Goal: Task Accomplishment & Management: Use online tool/utility

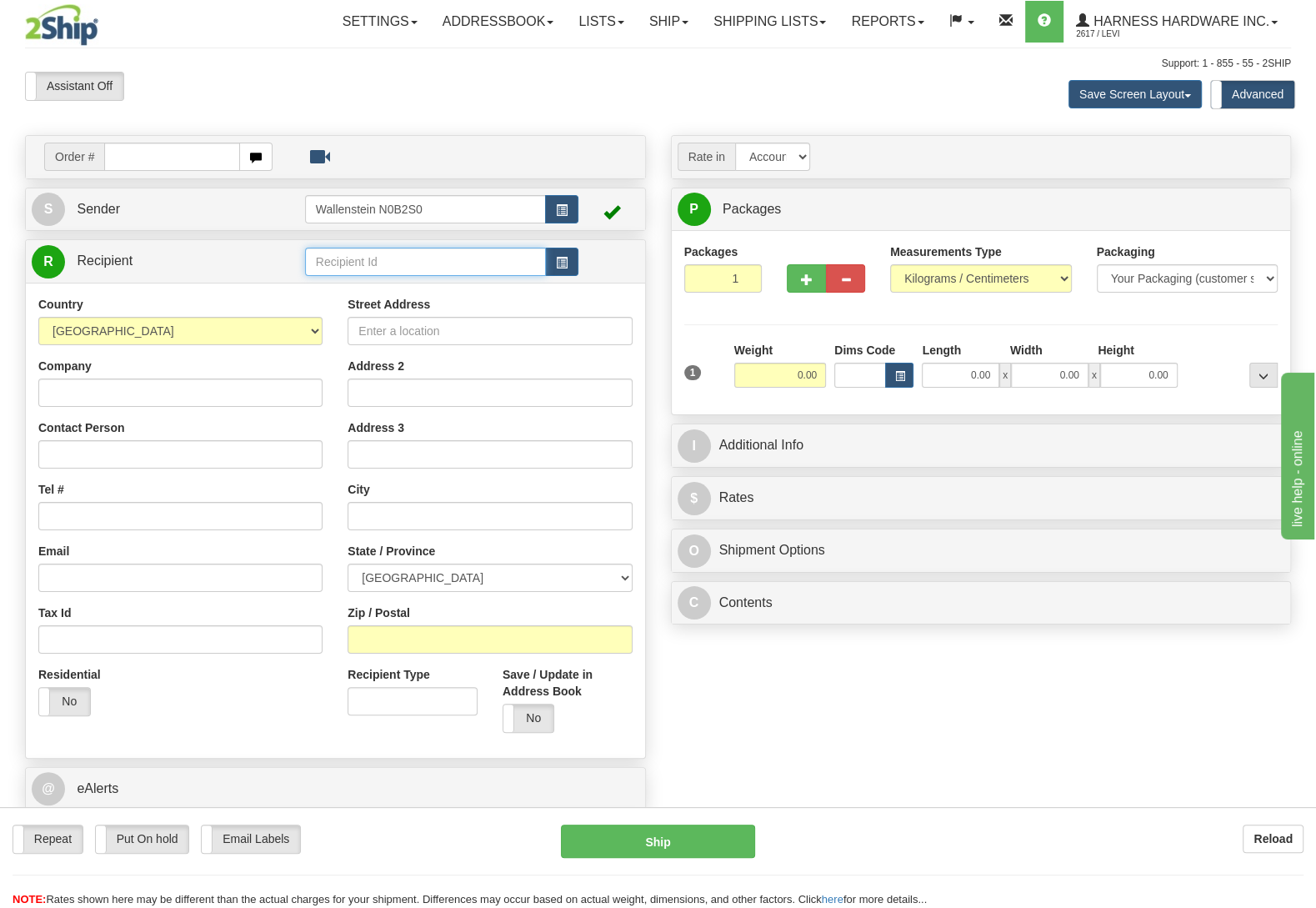
click at [421, 267] on input "text" at bounding box center [426, 262] width 241 height 28
type input "PATL"
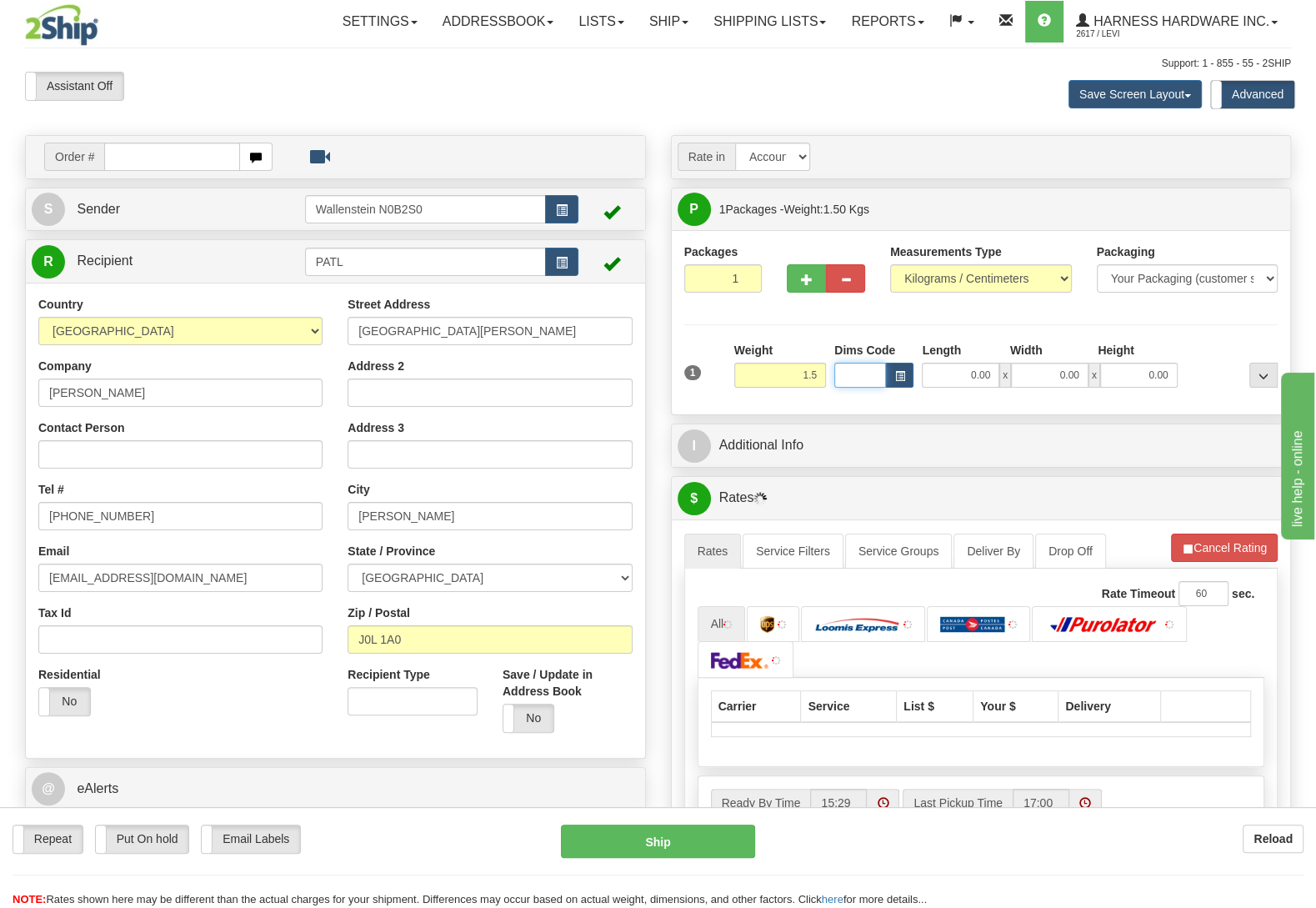
type input "1.50"
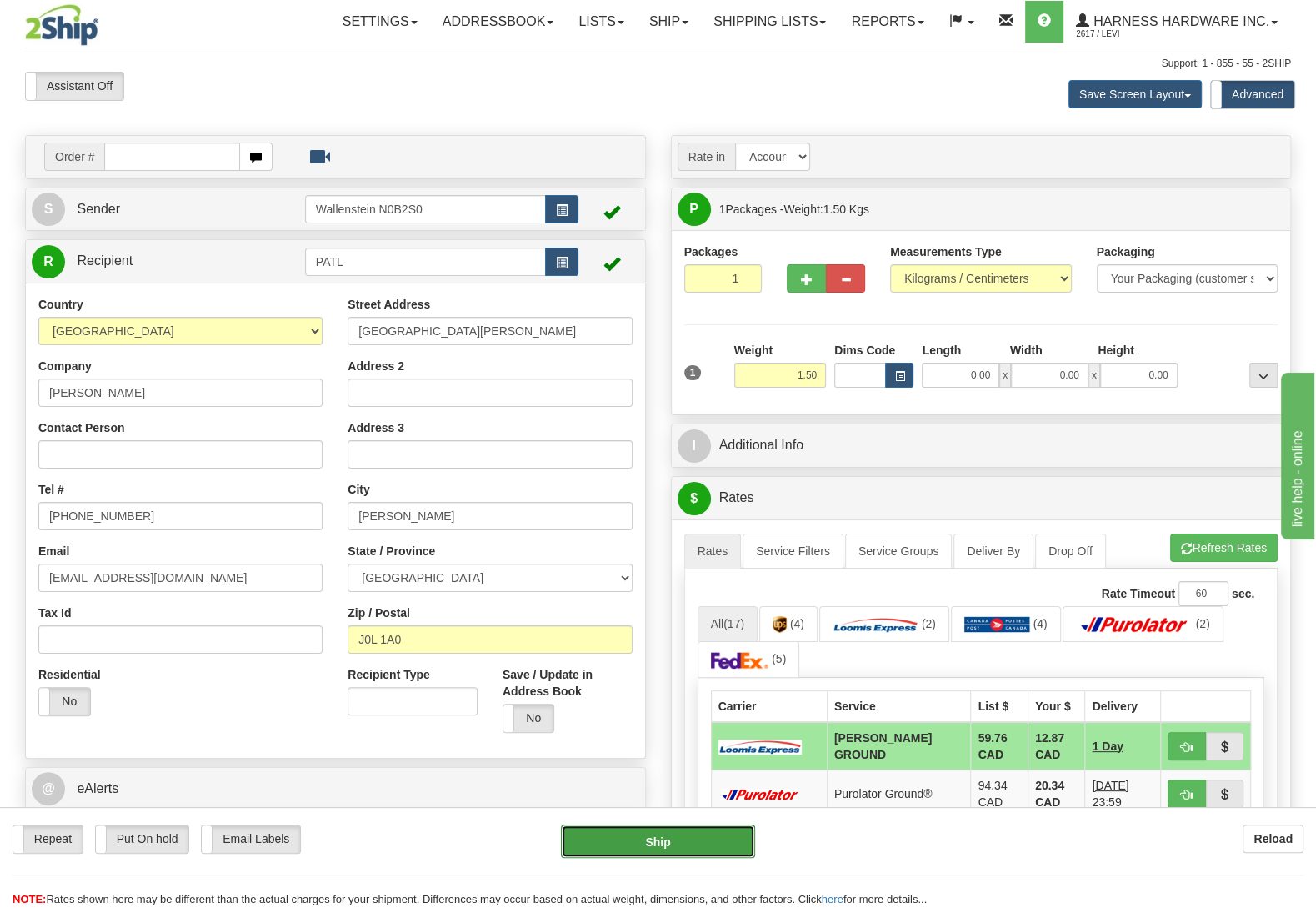
click at [694, 836] on button "Ship" at bounding box center [658, 841] width 194 height 33
type input "DD"
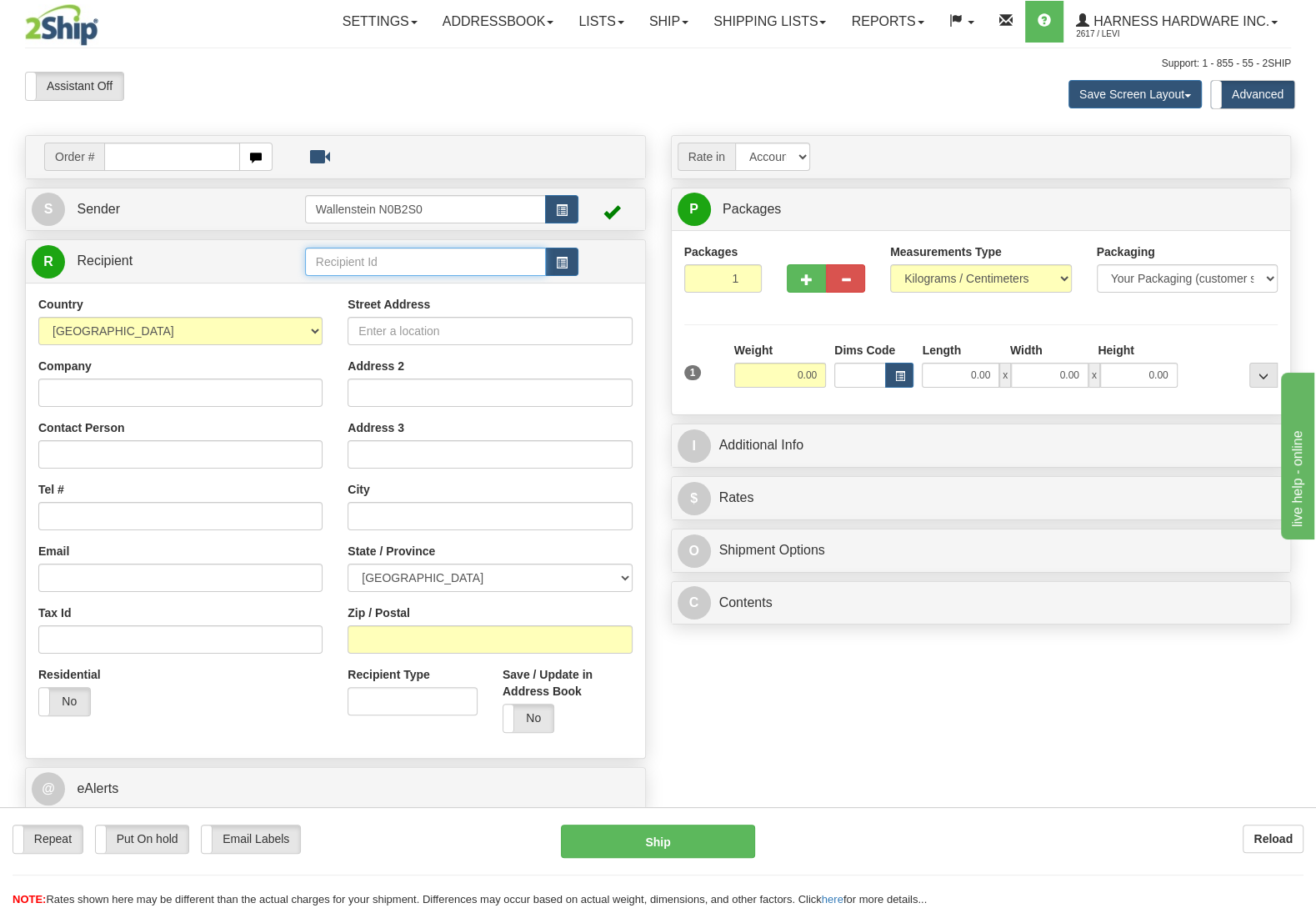
click at [363, 254] on input "text" at bounding box center [426, 262] width 241 height 28
type input "jach"
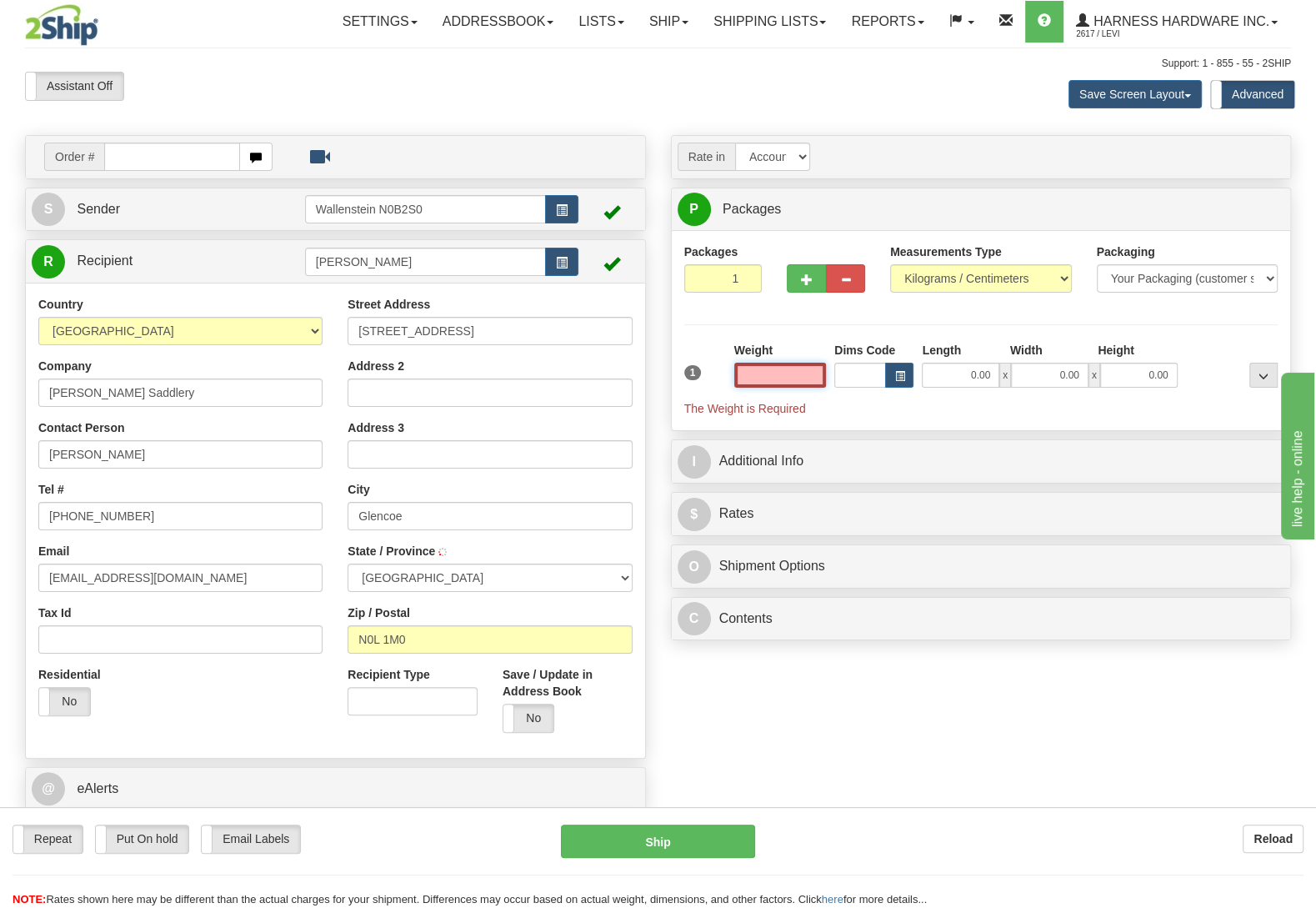
type input "GLENCOE"
type input "7.00"
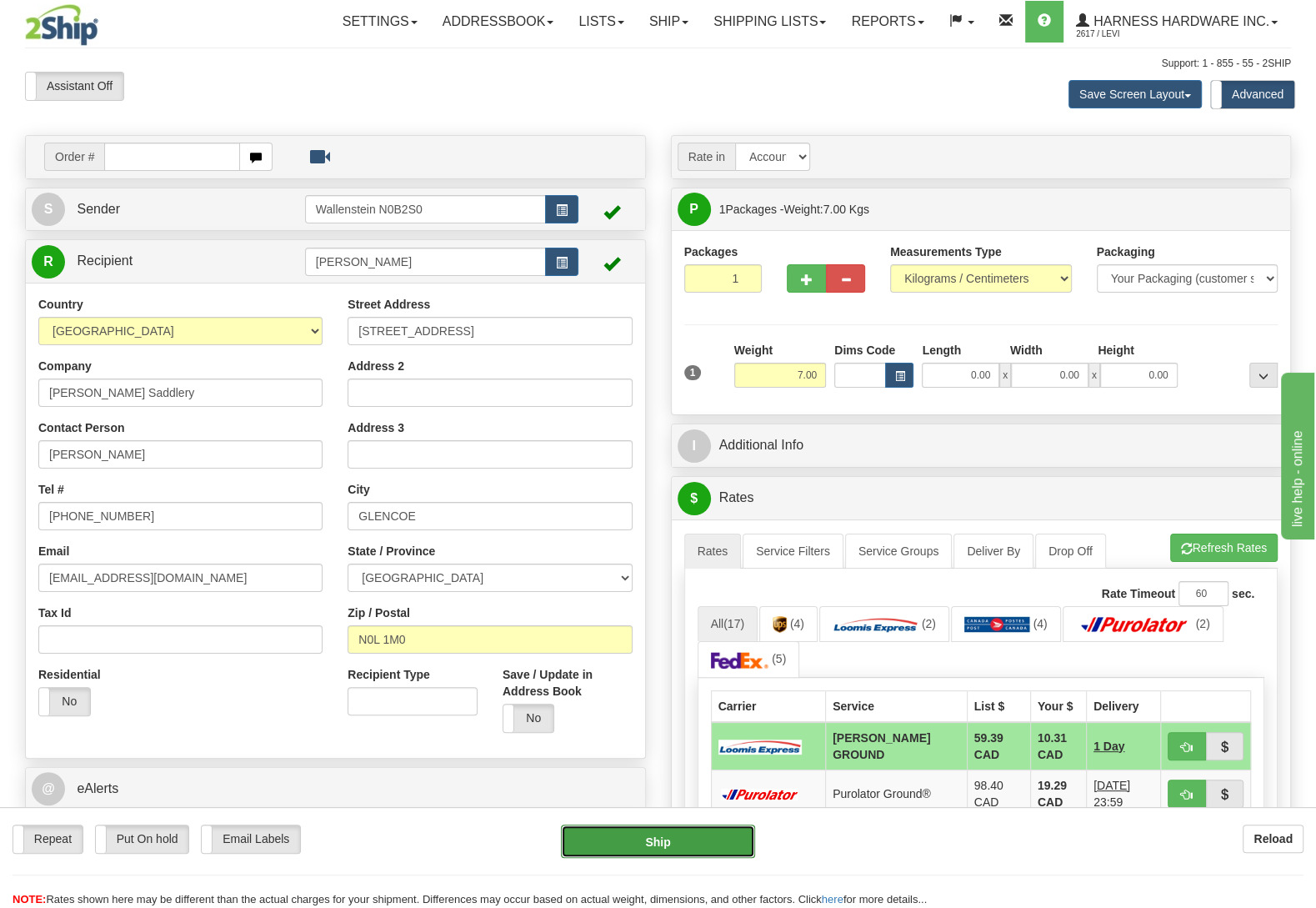
click at [641, 833] on button "Ship" at bounding box center [658, 841] width 194 height 33
type input "DD"
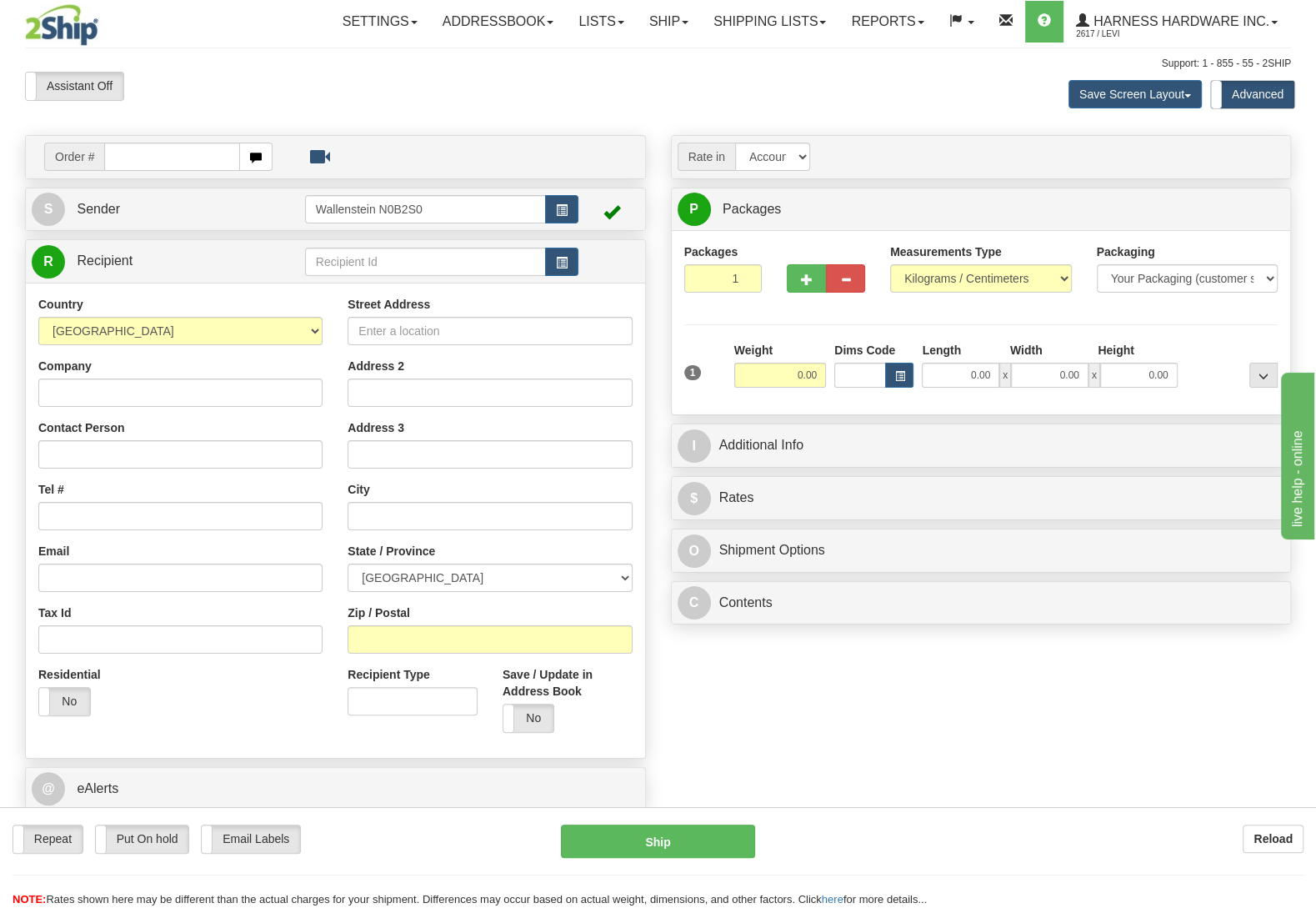
click at [370, 249] on td at bounding box center [441, 261] width 273 height 34
click at [371, 262] on input "text" at bounding box center [426, 262] width 241 height 28
type input "akks"
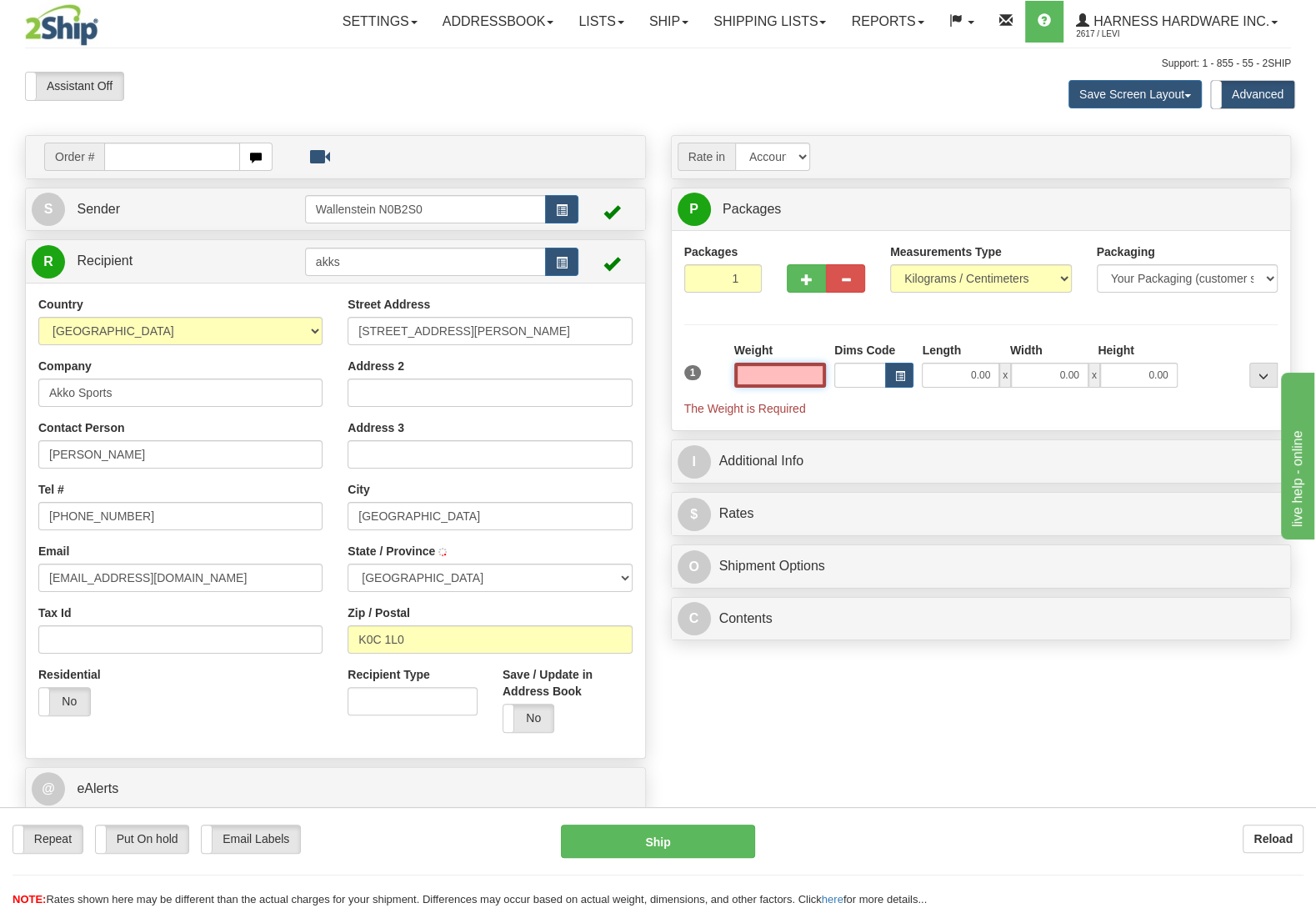
type input "GREEN VALLEY"
type input "12.50"
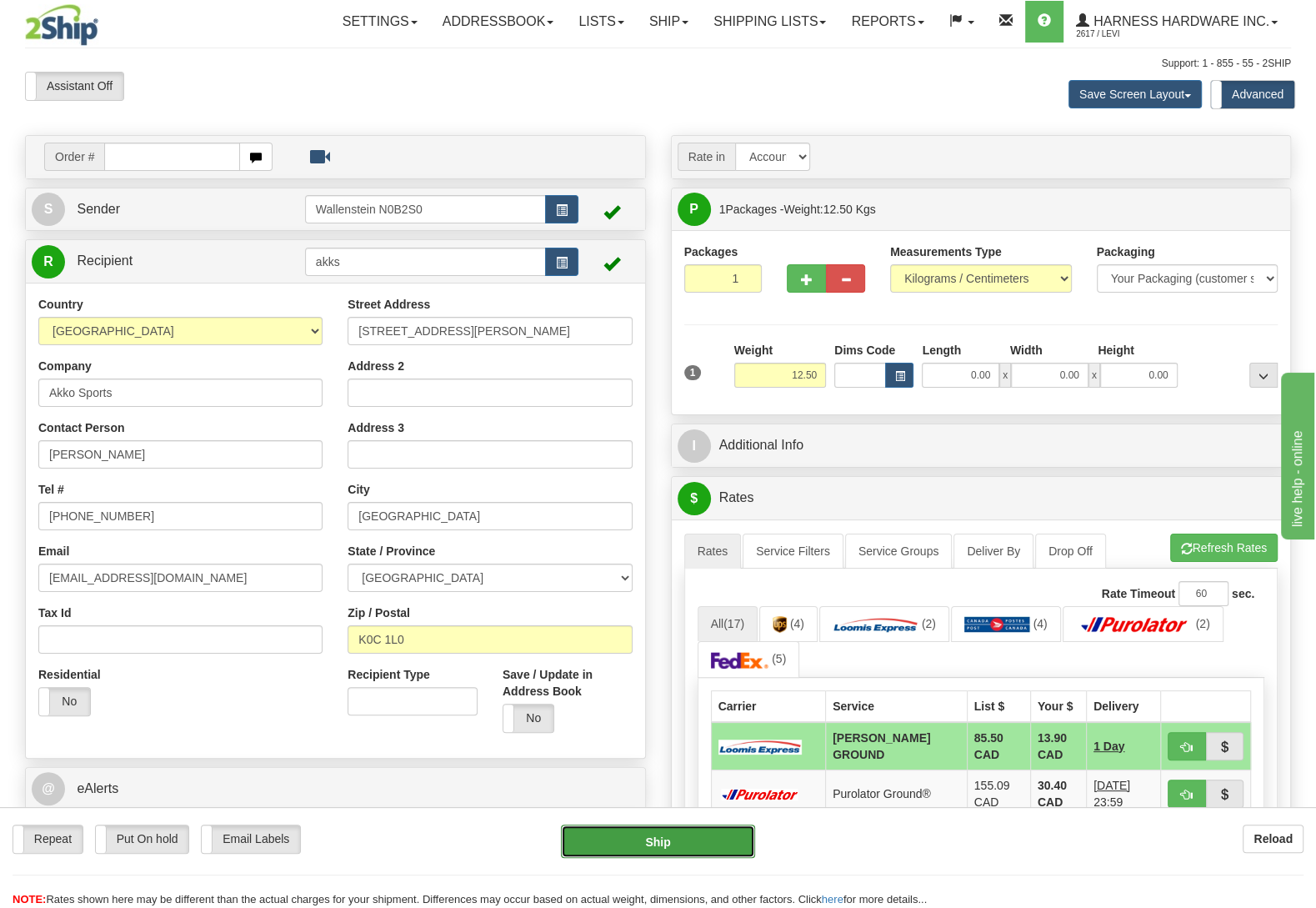
click at [686, 842] on button "Ship" at bounding box center [658, 841] width 194 height 33
type input "DD"
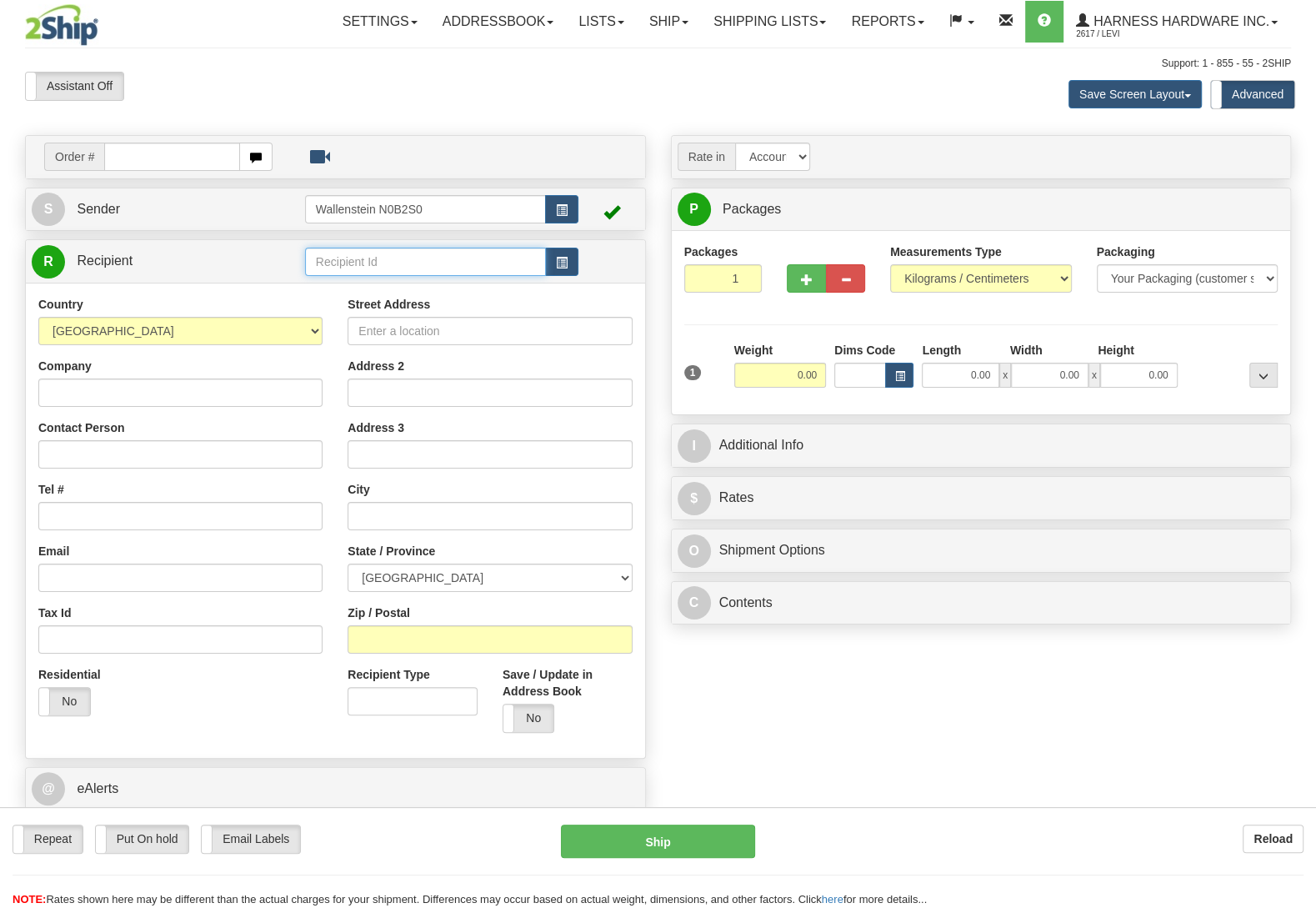
click at [442, 263] on input "text" at bounding box center [426, 262] width 241 height 28
type input "GREJ"
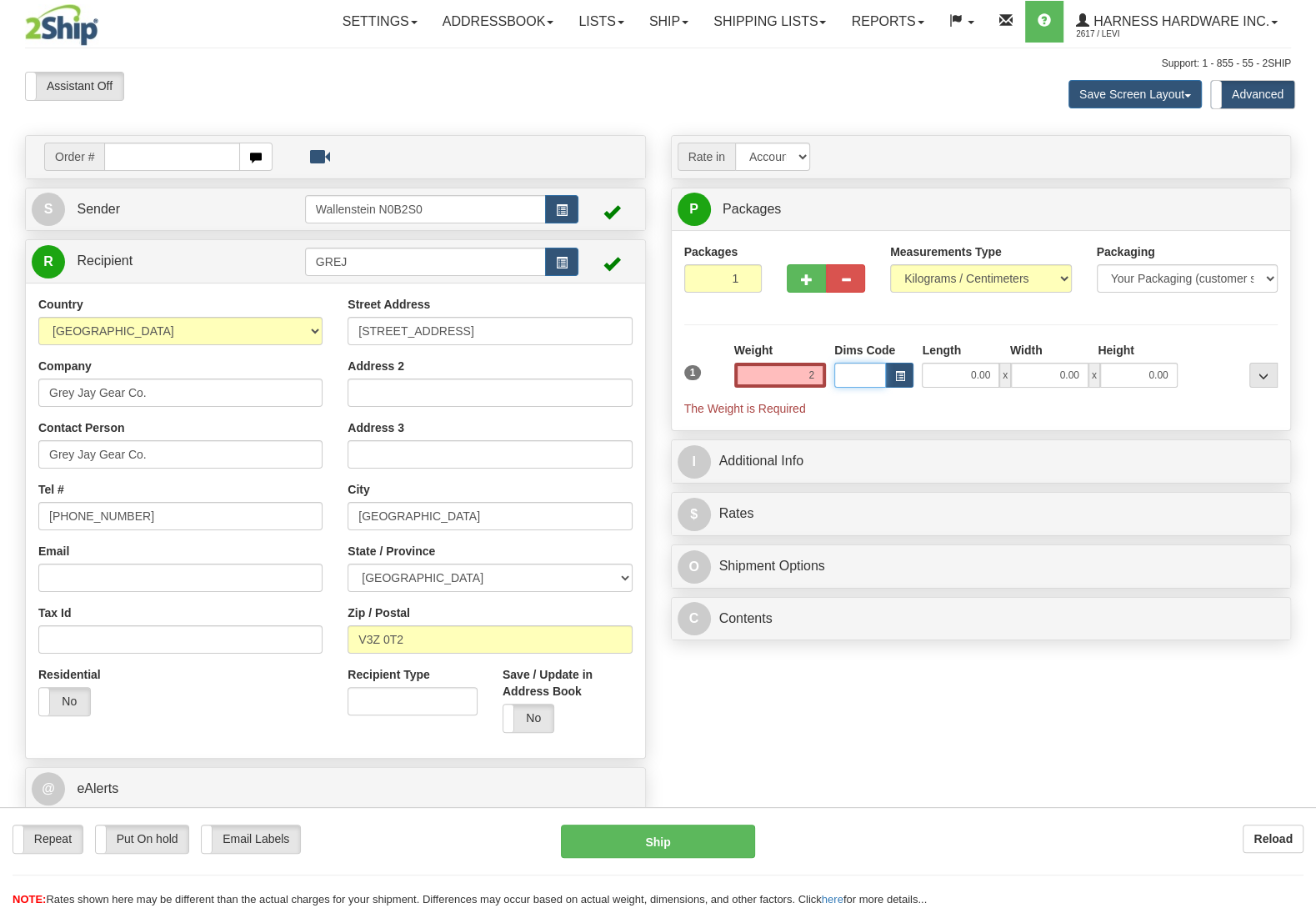
type input "2.00"
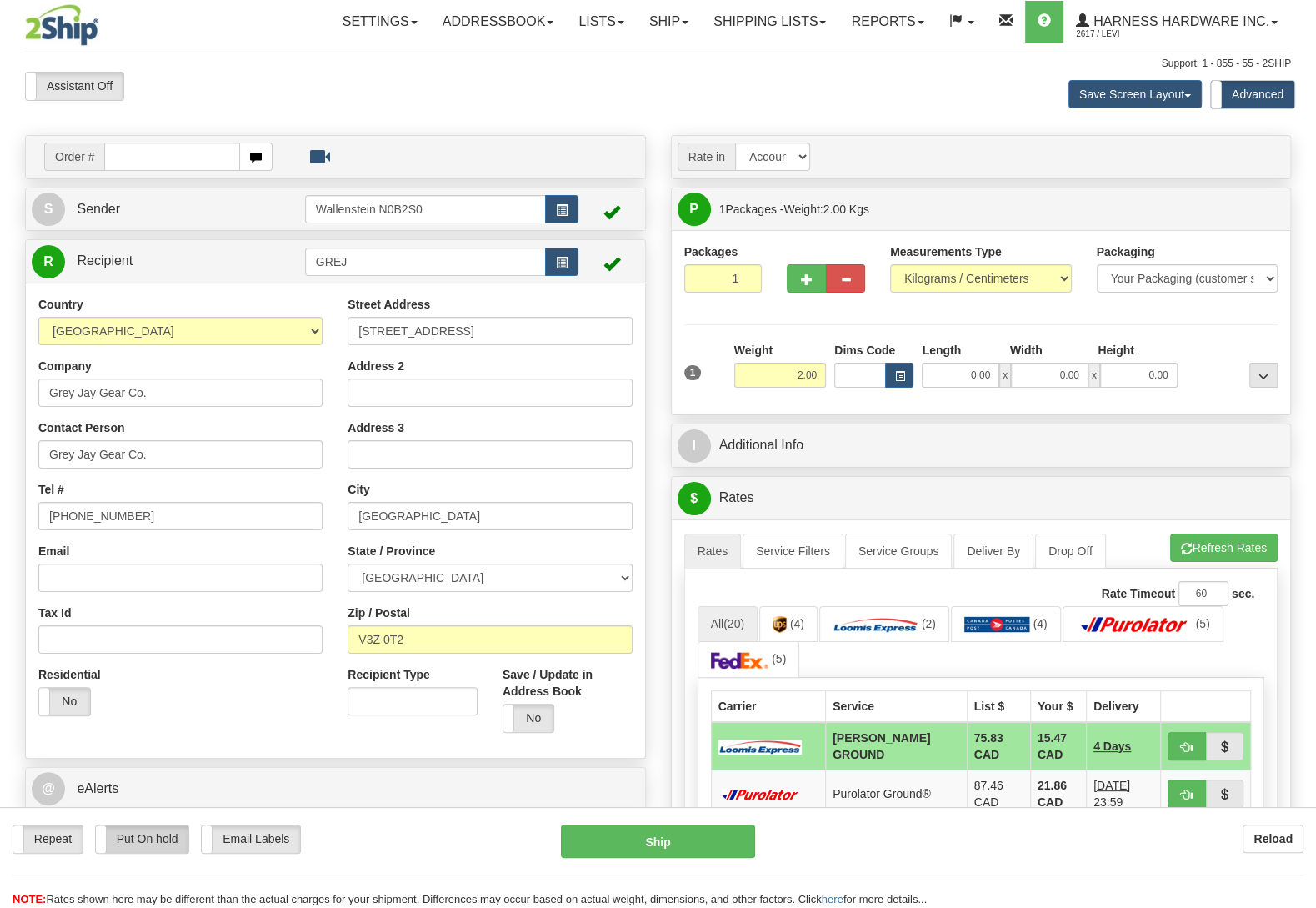
click at [172, 843] on label "Put On hold" at bounding box center [142, 839] width 93 height 28
click at [696, 851] on button "Hold" at bounding box center [658, 841] width 194 height 33
type input "DD"
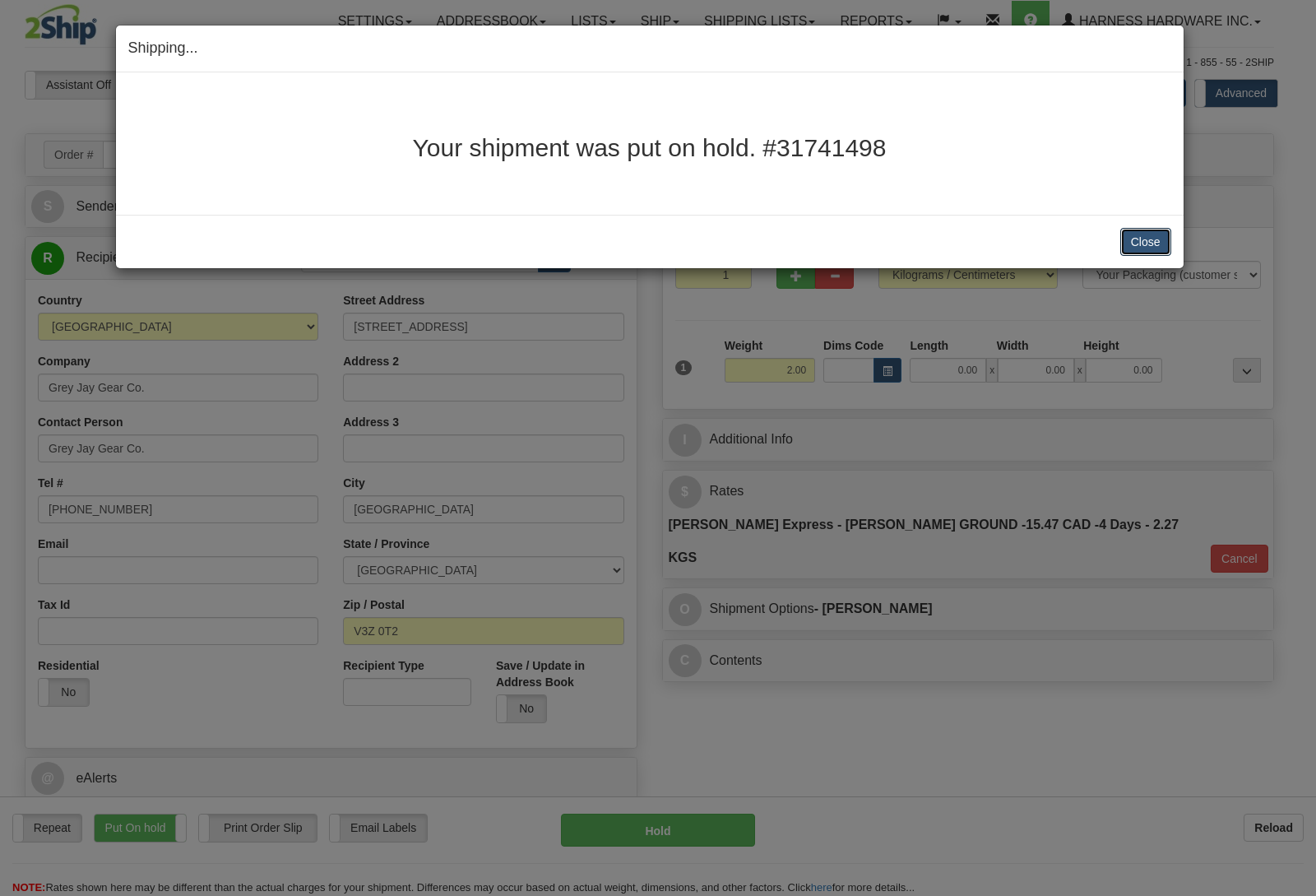
drag, startPoint x: 1164, startPoint y: 239, endPoint x: 1249, endPoint y: 263, distance: 88.3
click at [1164, 241] on button "Close" at bounding box center [1146, 242] width 51 height 28
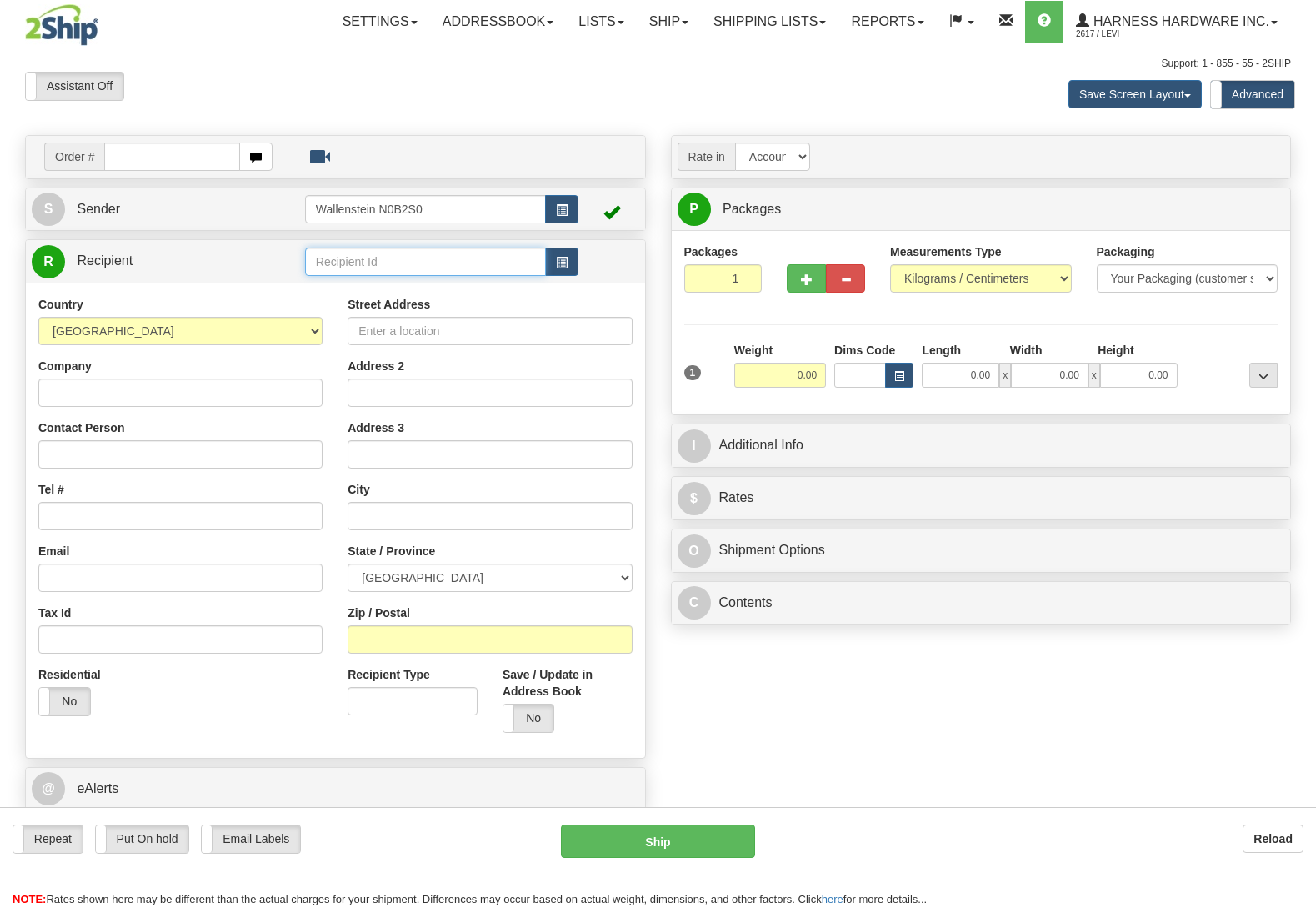
click at [433, 267] on input "text" at bounding box center [426, 262] width 241 height 28
type input "laua"
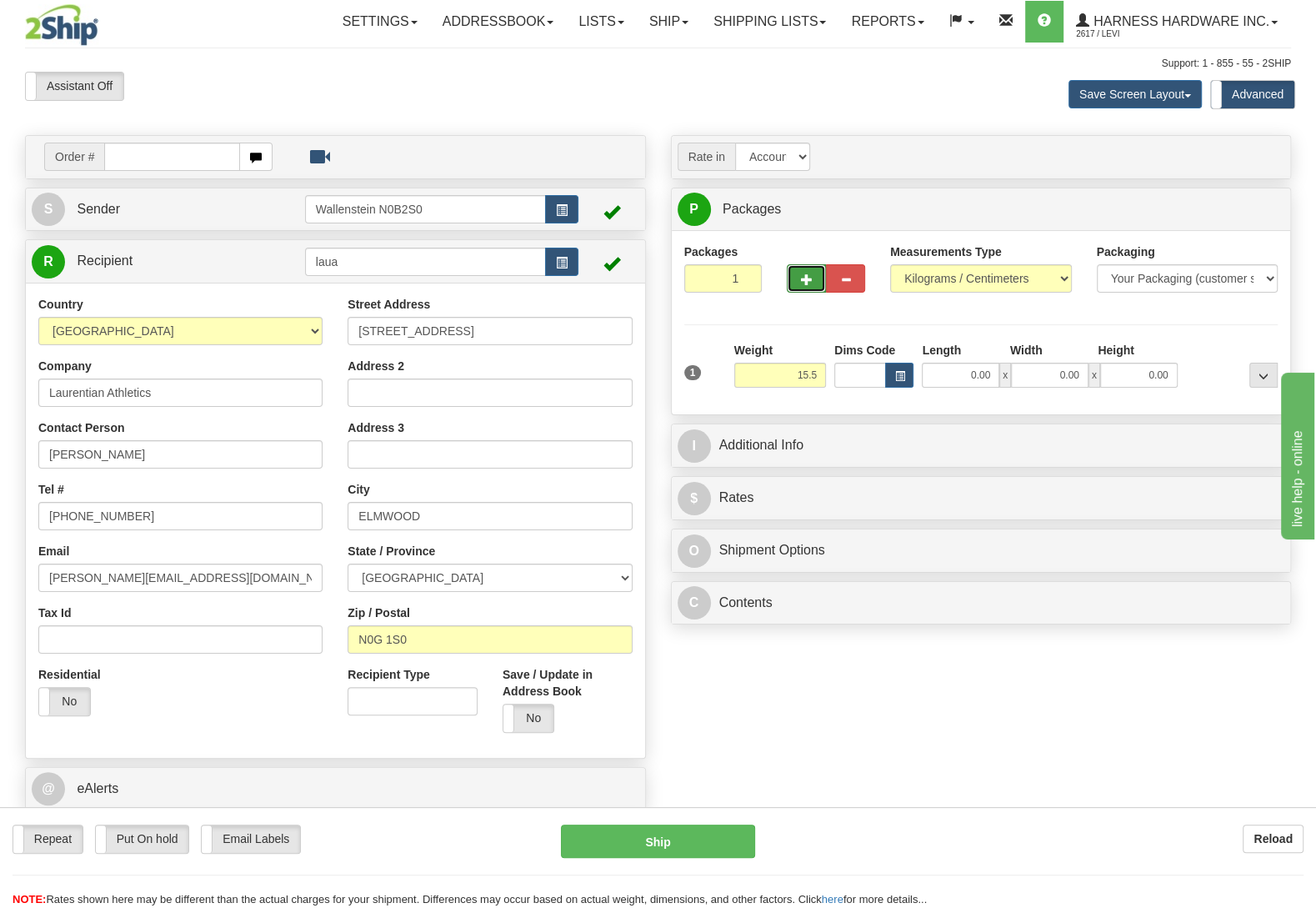
type input "15.50"
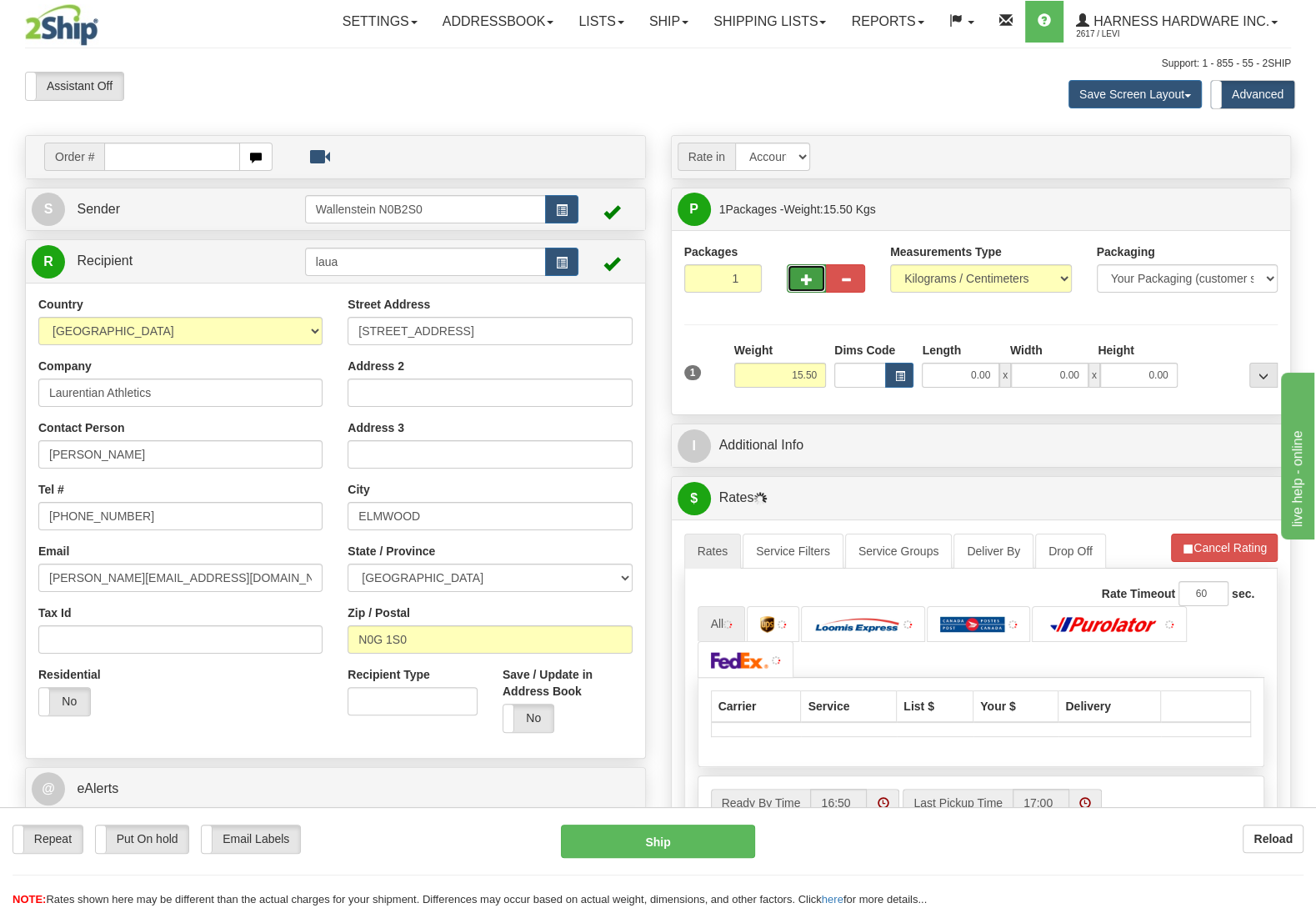
click at [807, 283] on span "button" at bounding box center [806, 279] width 11 height 10
radio input "true"
type input "2"
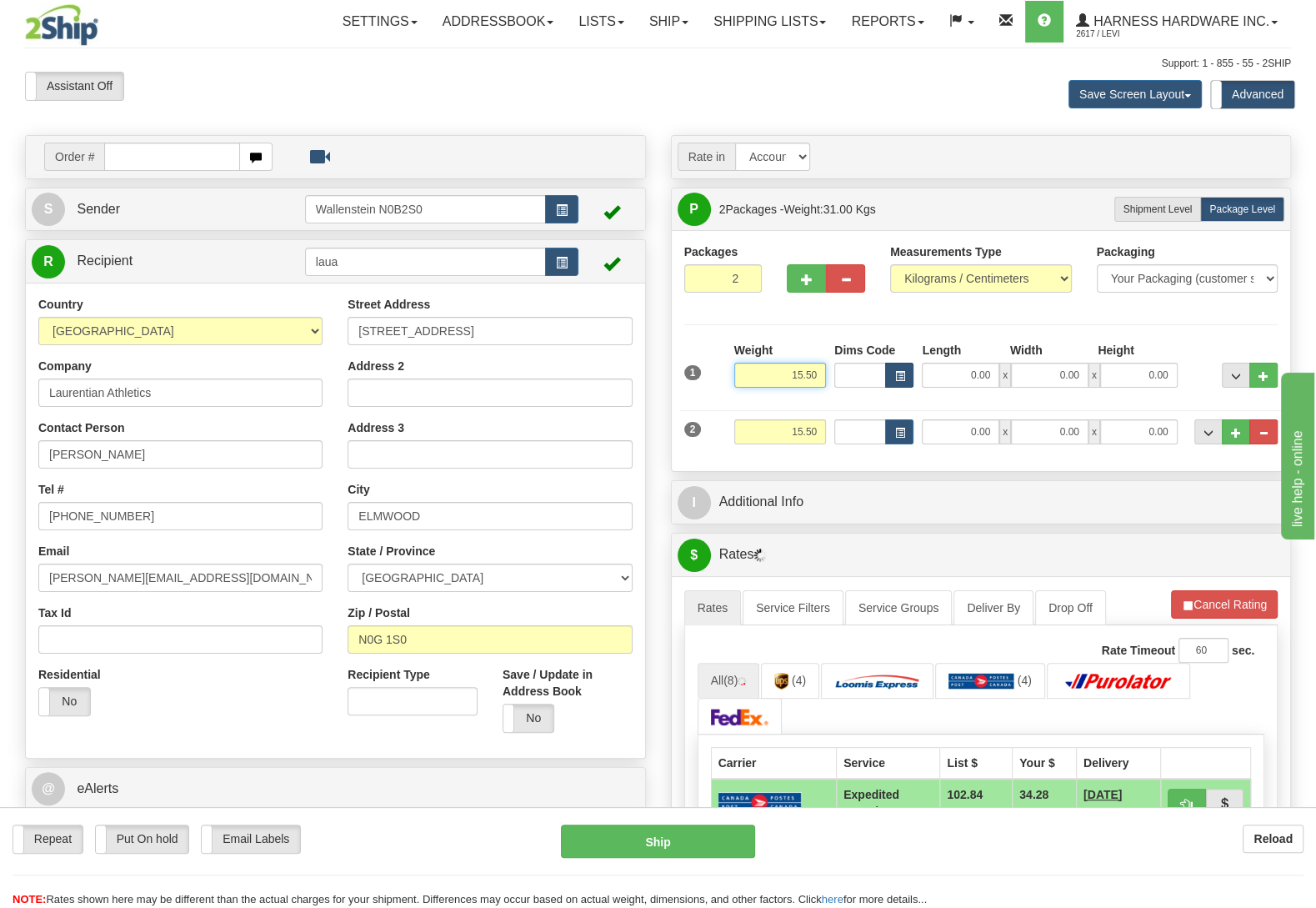
drag, startPoint x: 787, startPoint y: 379, endPoint x: 904, endPoint y: 374, distance: 117.1
click at [826, 373] on input "15.50" at bounding box center [780, 375] width 92 height 25
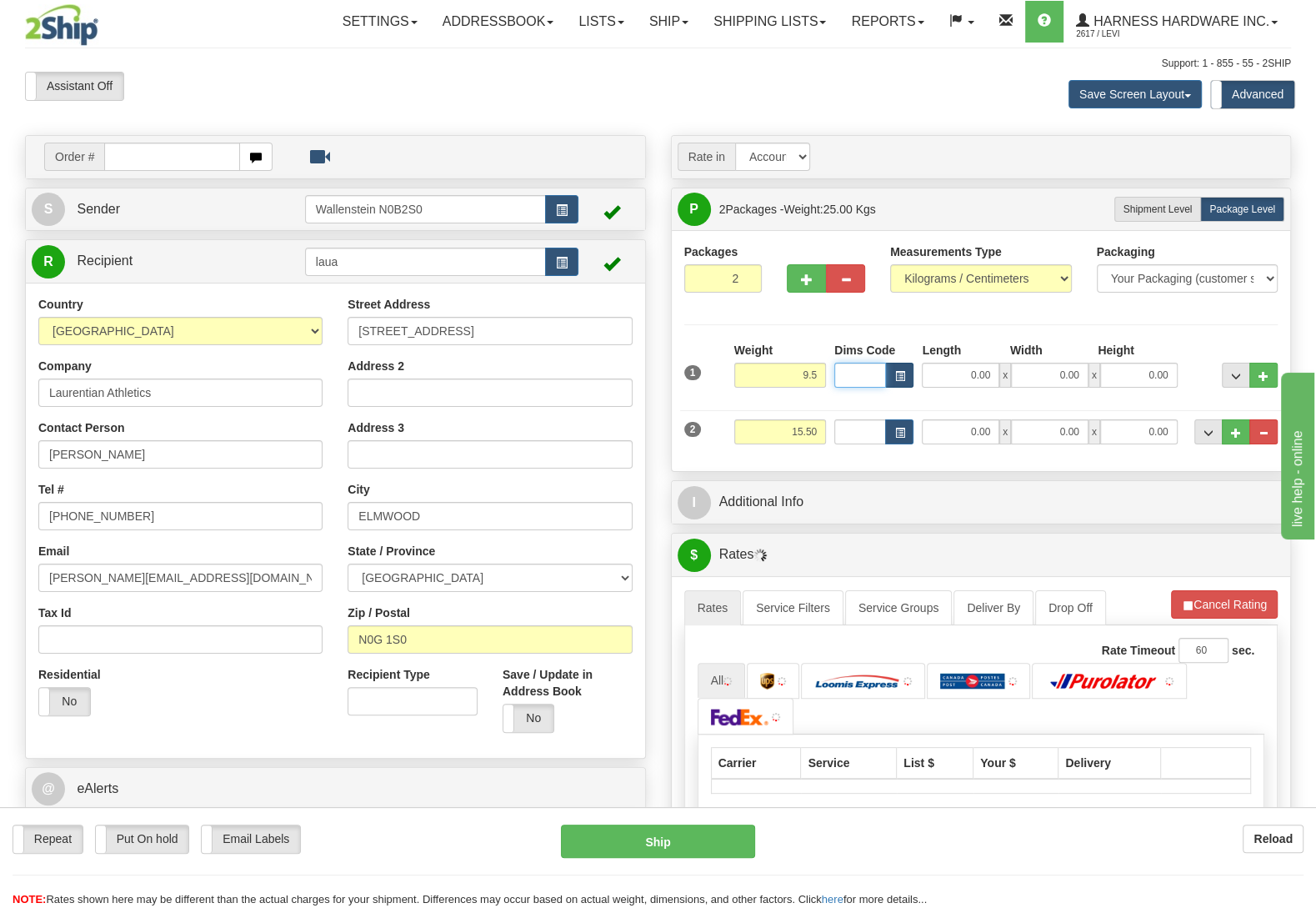
type input "9.50"
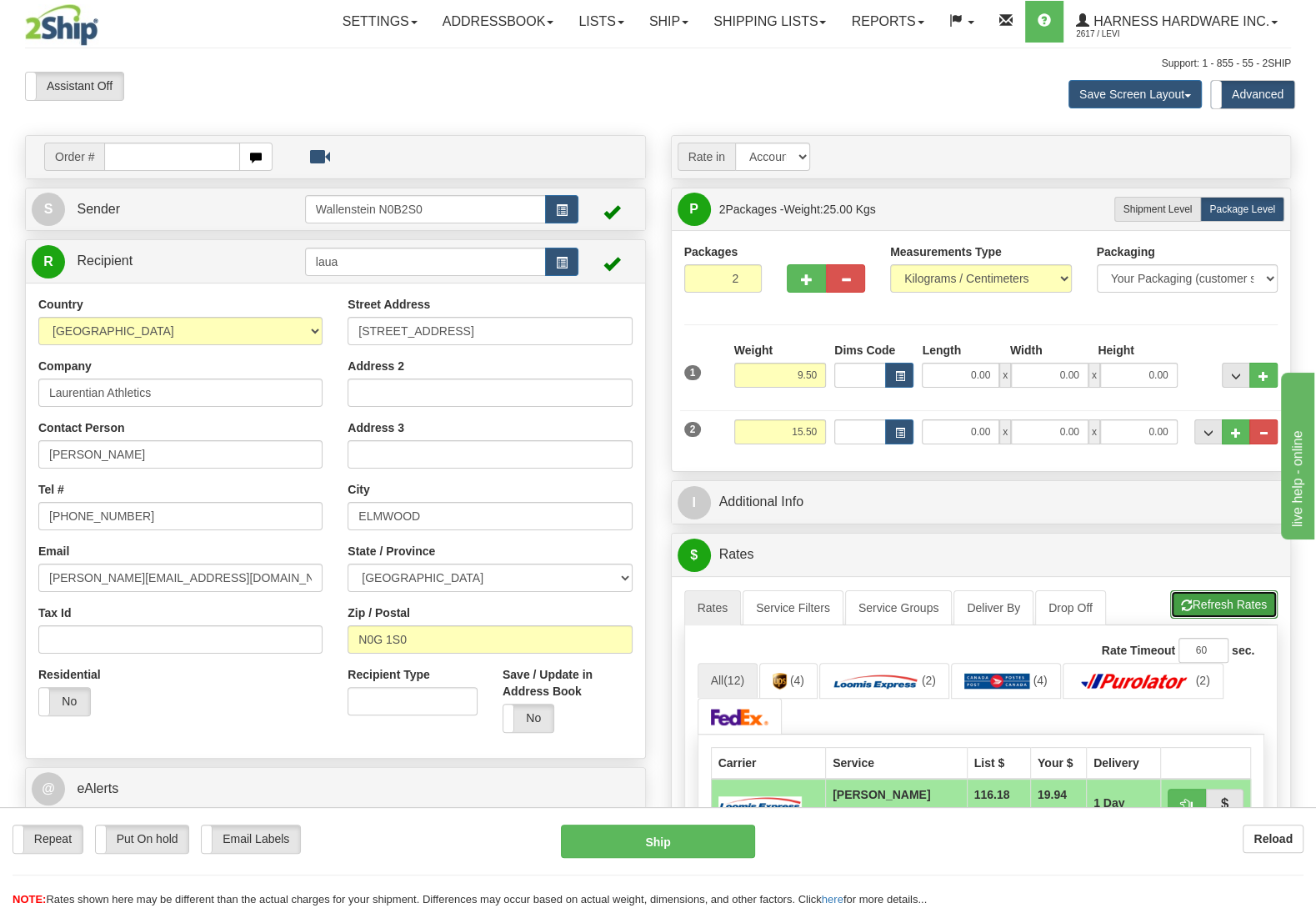
click at [1212, 618] on button "Refresh Rates" at bounding box center [1224, 604] width 107 height 28
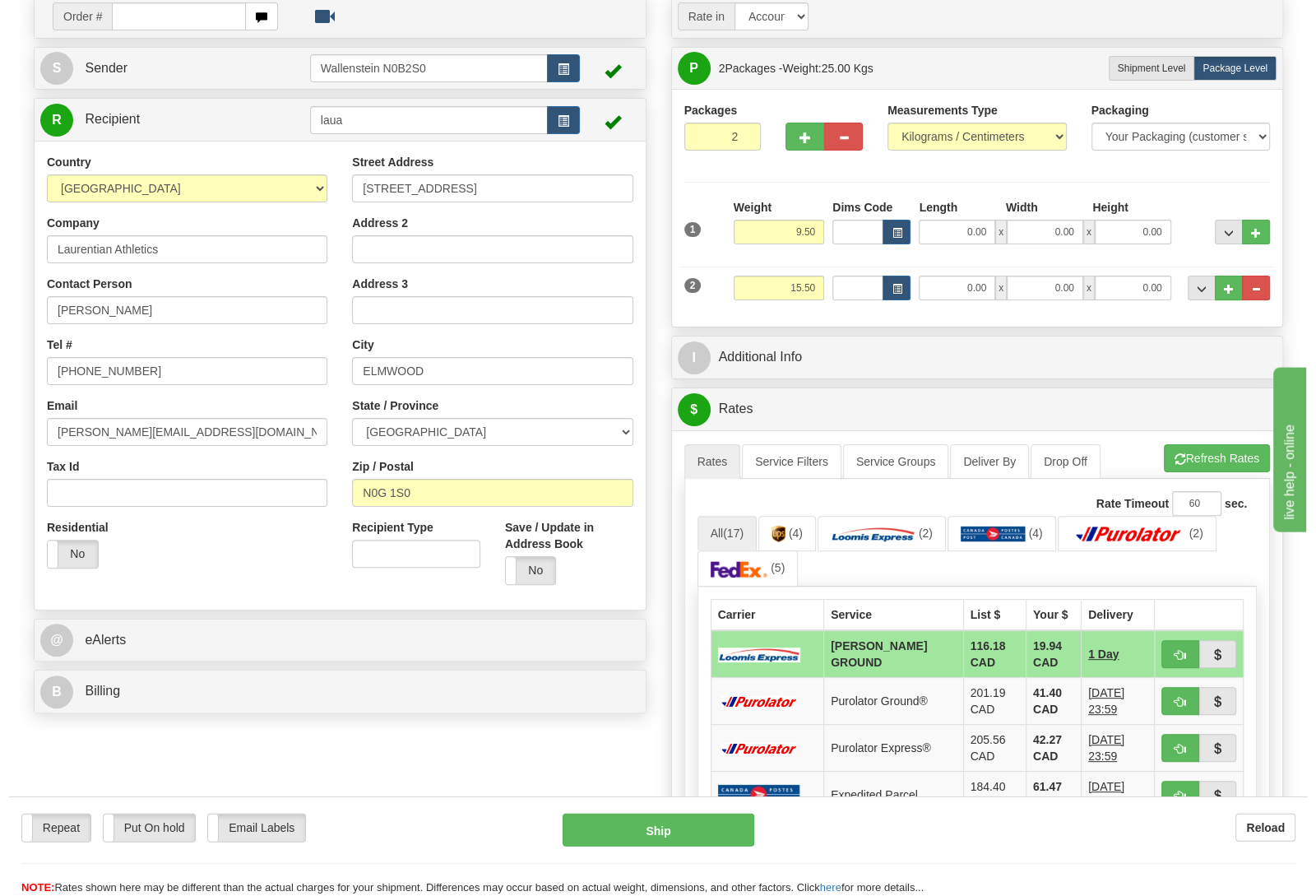
scroll to position [173, 0]
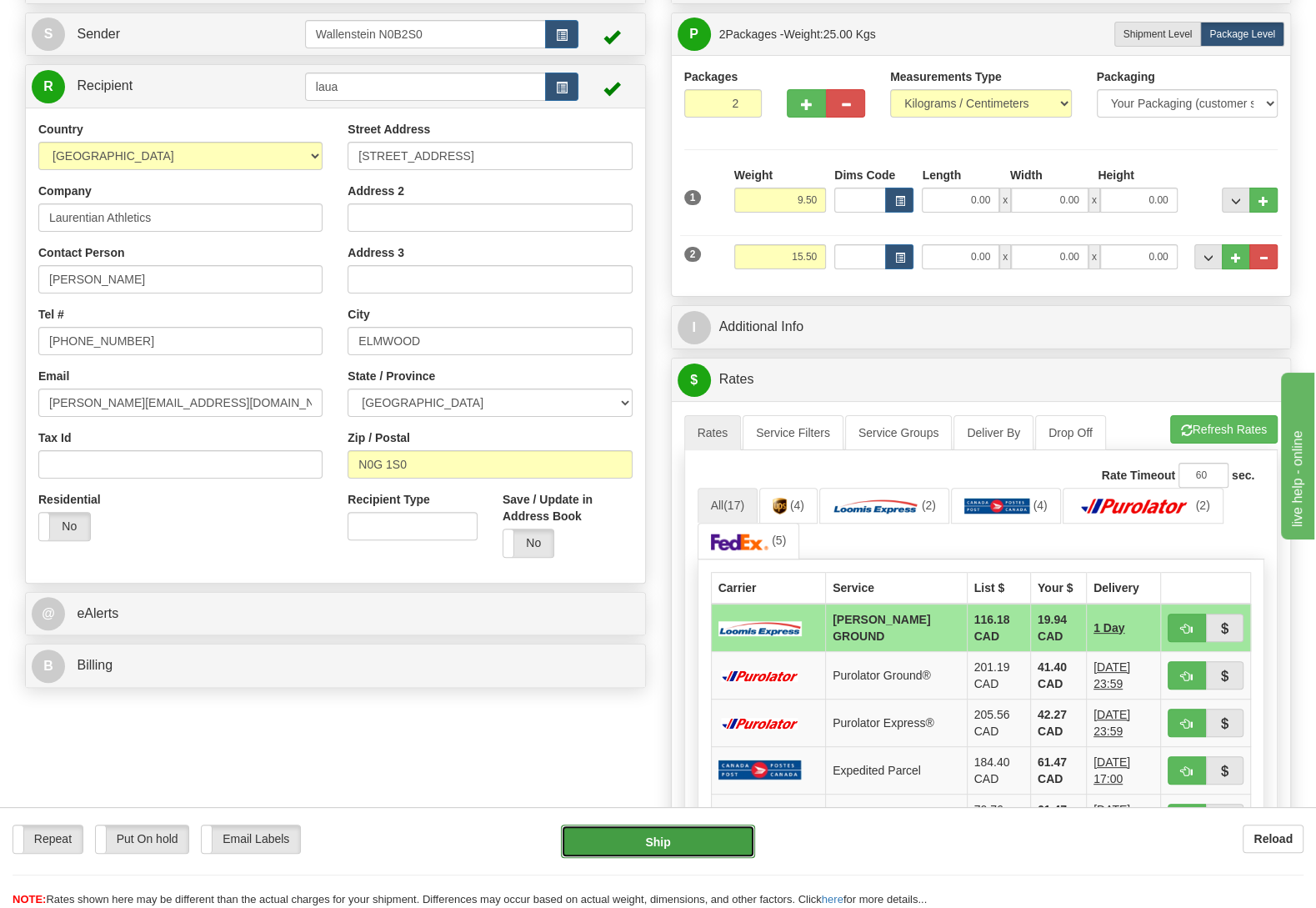
click at [676, 833] on button "Ship" at bounding box center [658, 841] width 194 height 33
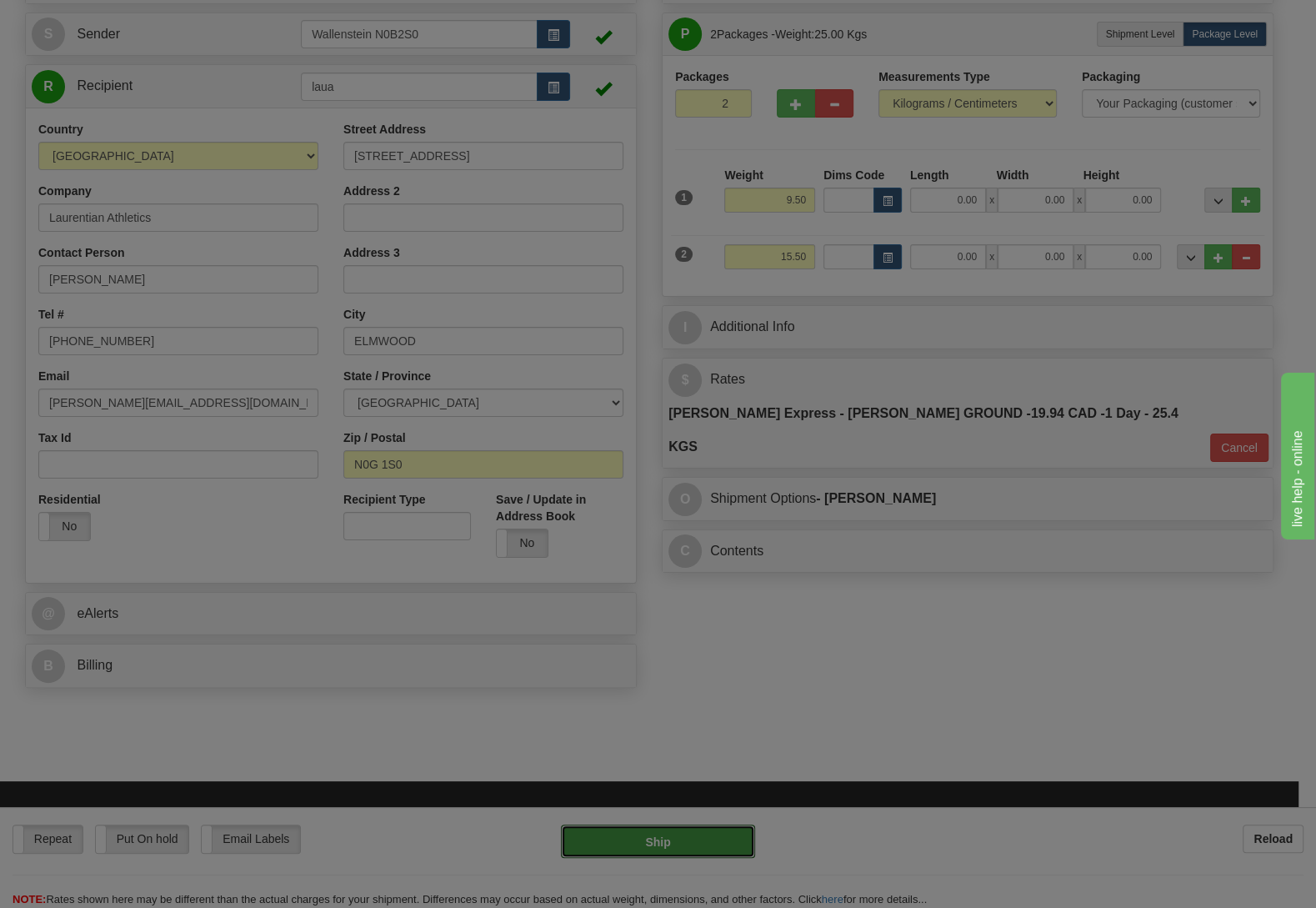
type input "DD"
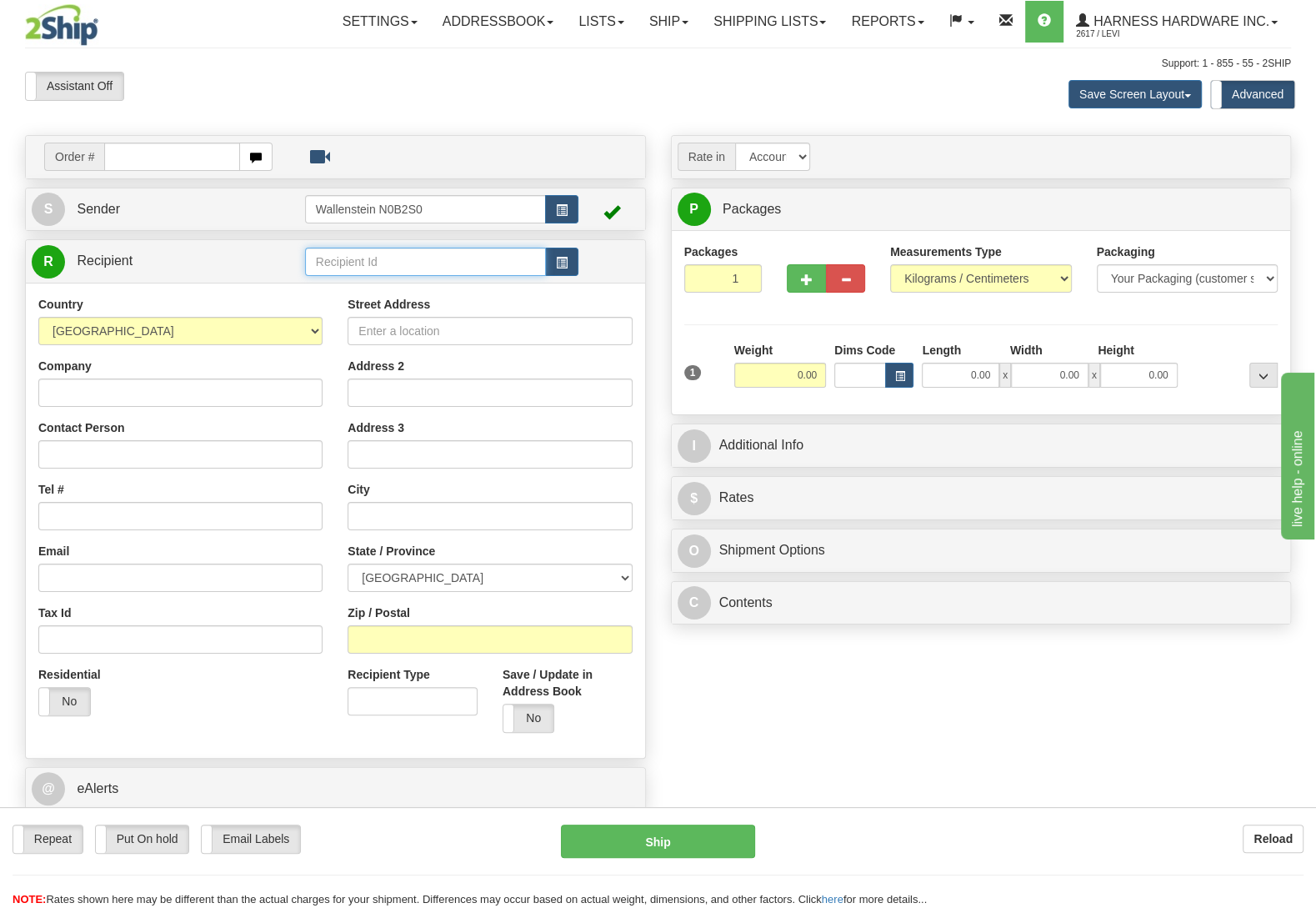
click at [413, 270] on input "text" at bounding box center [426, 262] width 241 height 28
type input "eliby"
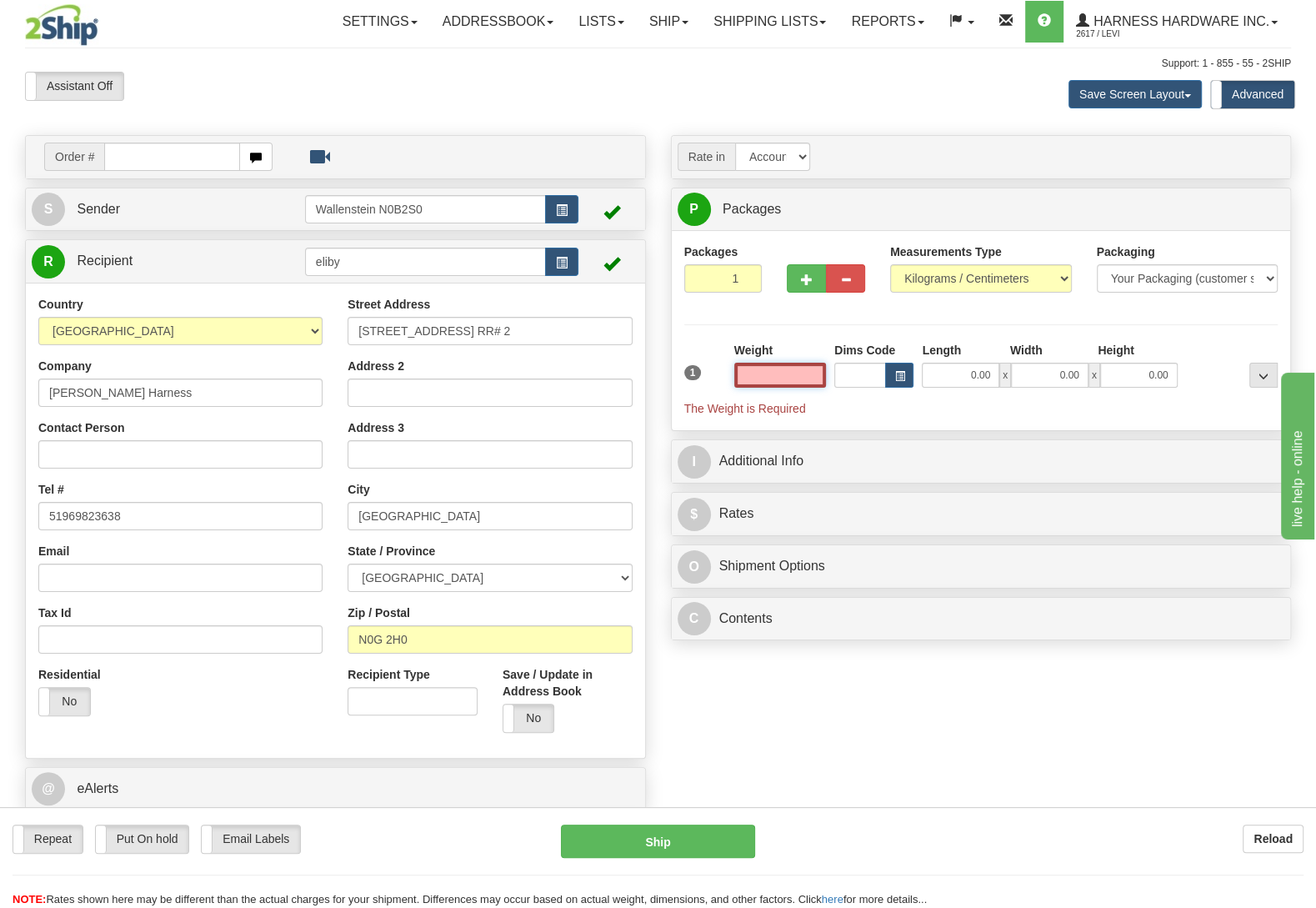
type input "LUCKNOW"
type input "3.00"
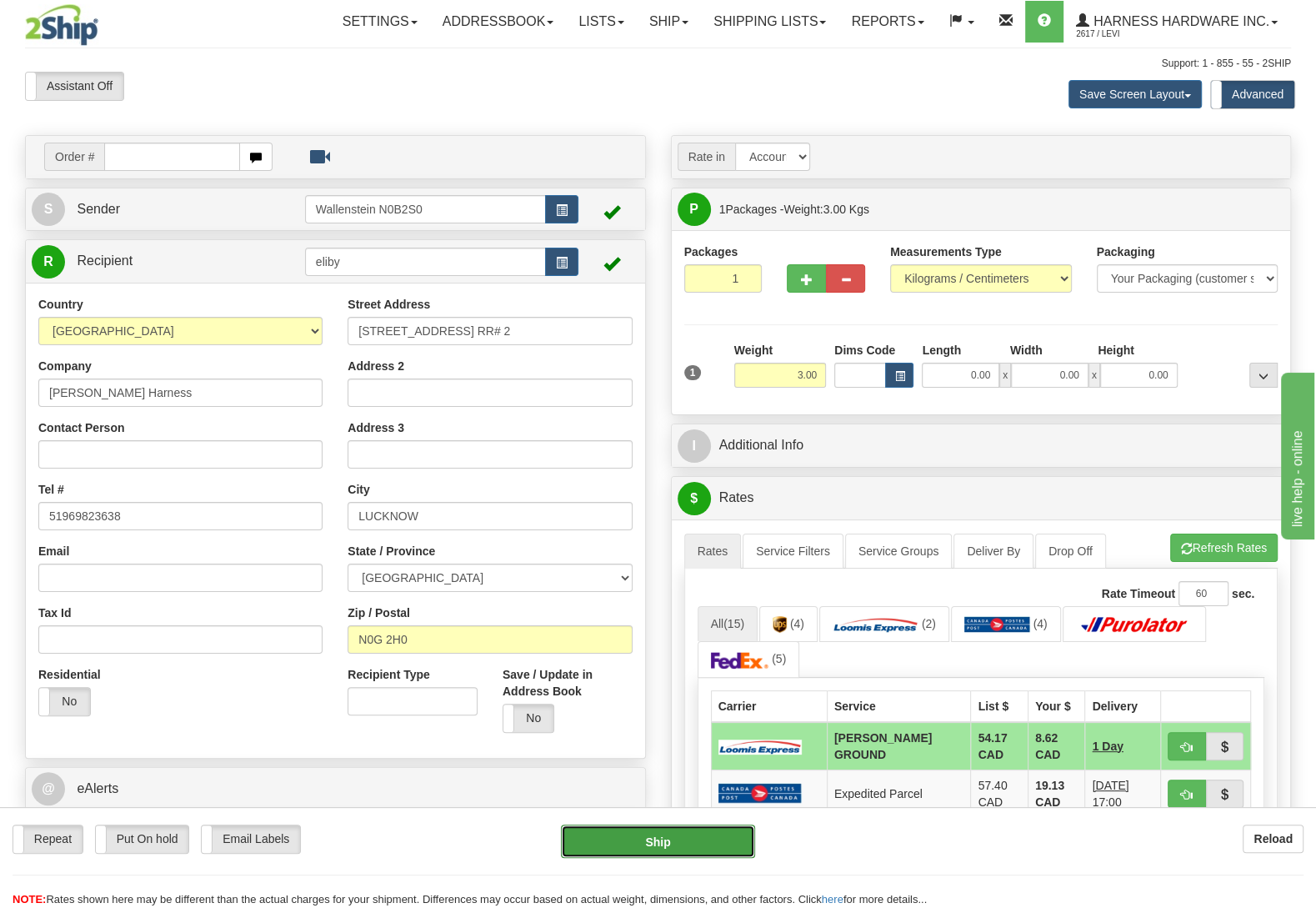
click at [687, 832] on button "Ship" at bounding box center [658, 841] width 194 height 33
type input "DD"
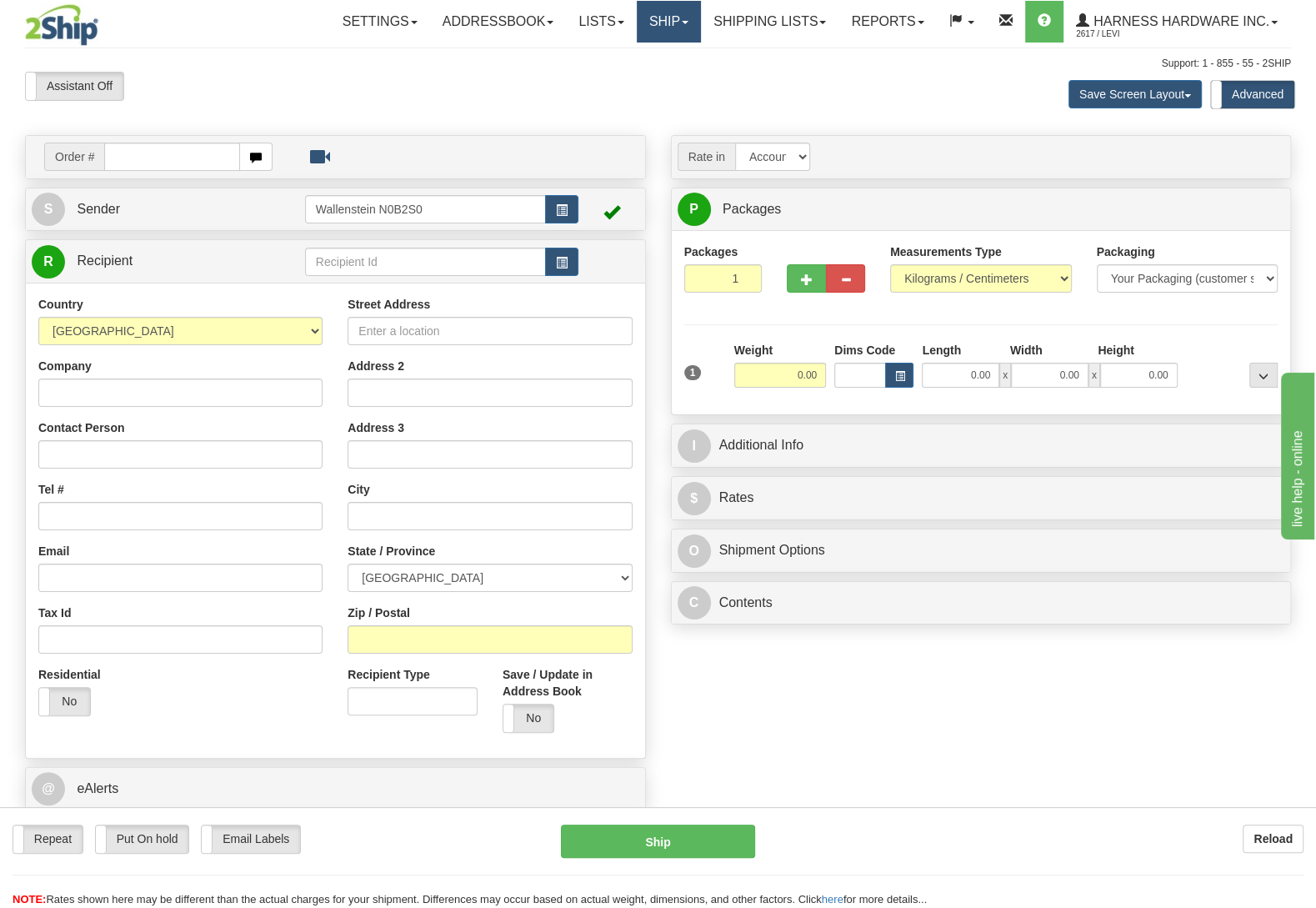
click at [662, 21] on link "Ship" at bounding box center [669, 22] width 65 height 42
click at [645, 82] on span "OnHold / Order Queue" at bounding box center [624, 79] width 118 height 13
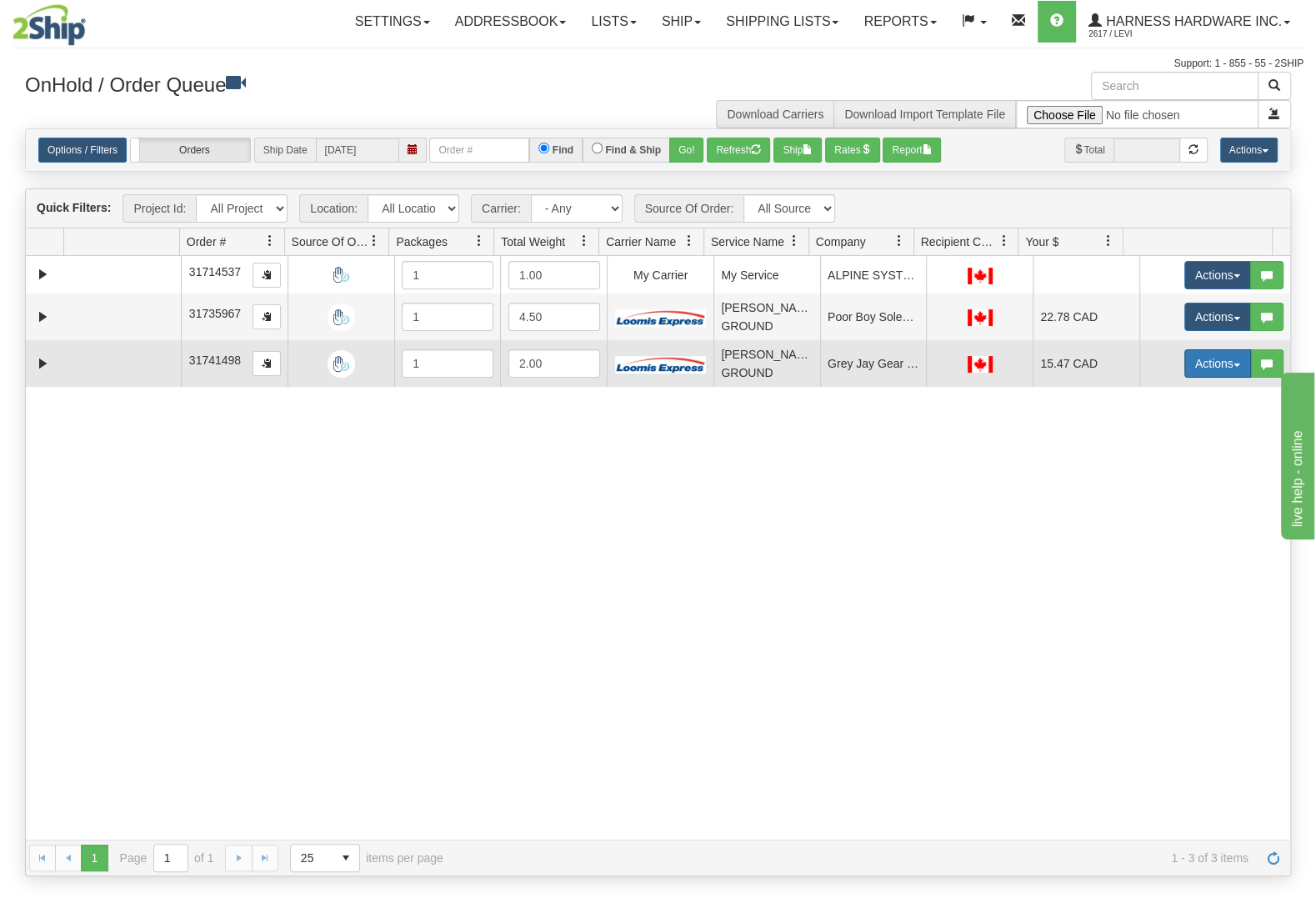
click at [1196, 372] on button "Actions" at bounding box center [1217, 363] width 66 height 28
click at [1154, 470] on link "Ship" at bounding box center [1183, 460] width 133 height 22
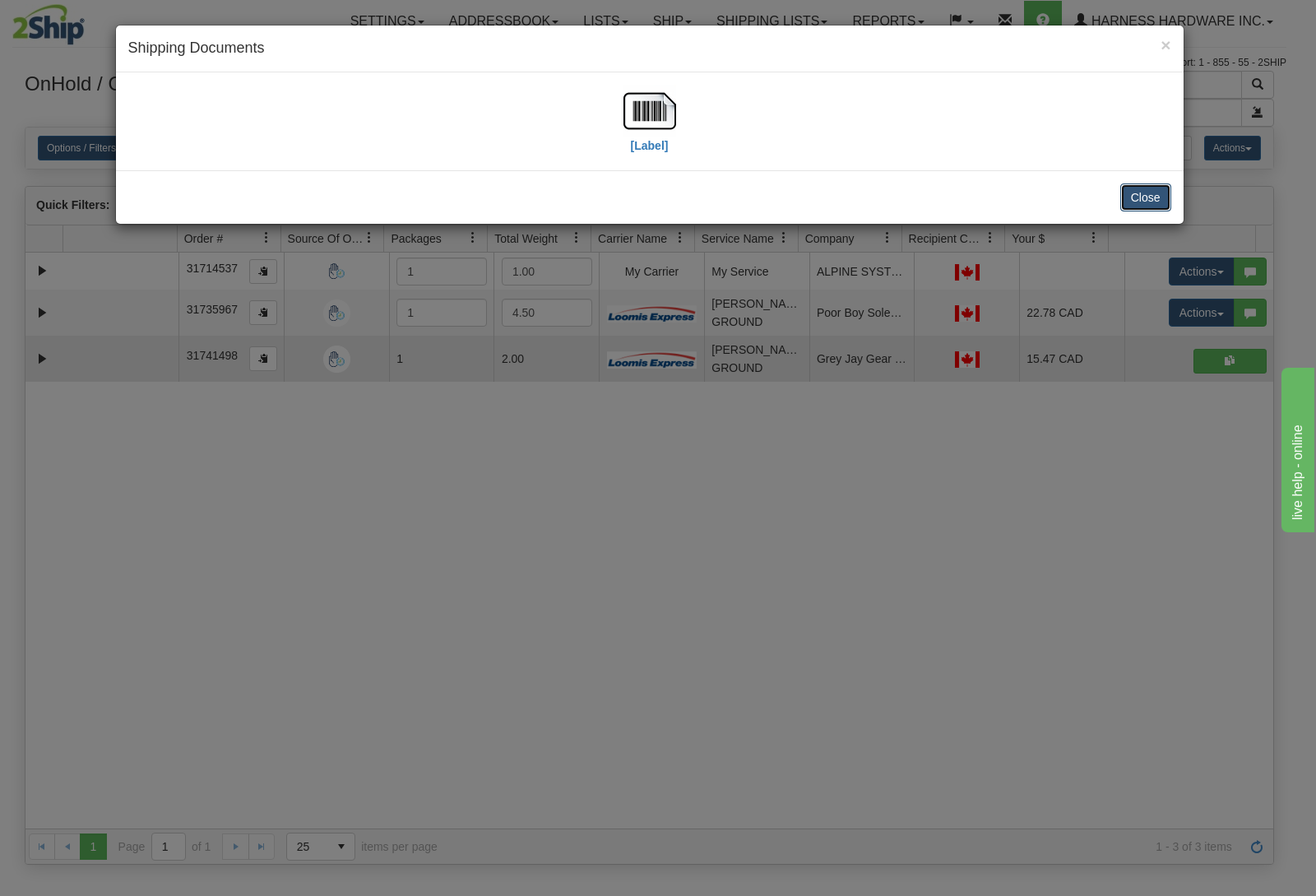
click at [1146, 201] on button "Close" at bounding box center [1146, 197] width 51 height 28
